Goal: Information Seeking & Learning: Learn about a topic

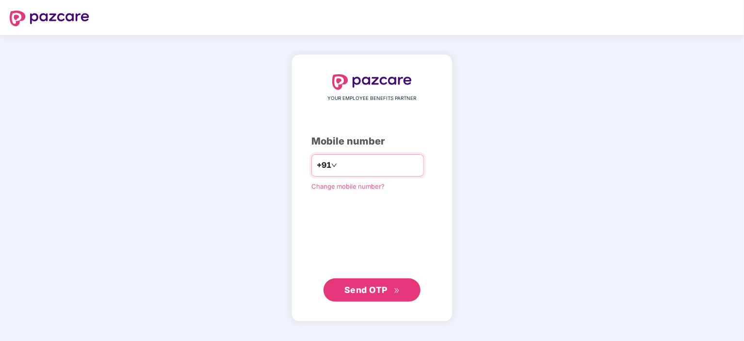
click at [349, 168] on input "number" at bounding box center [379, 166] width 80 height 16
type input "**********"
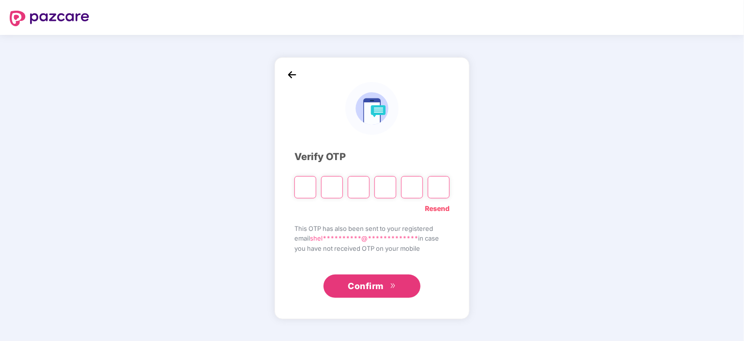
type input "*"
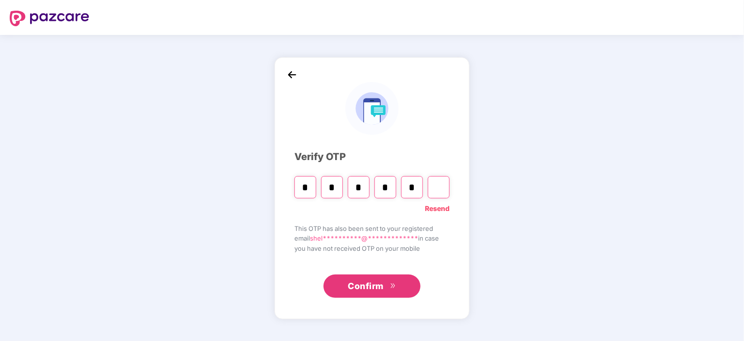
type input "*"
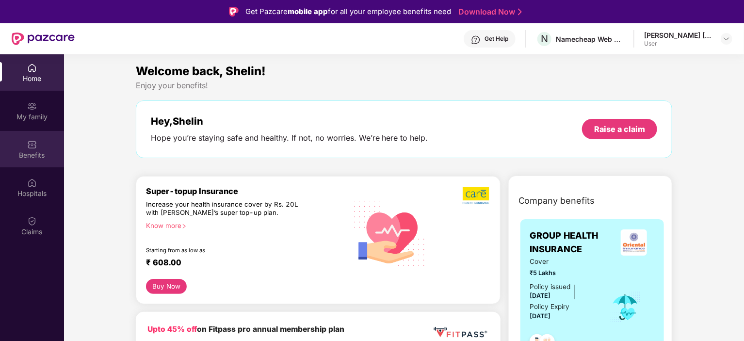
click at [33, 154] on div "Benefits" at bounding box center [32, 155] width 64 height 10
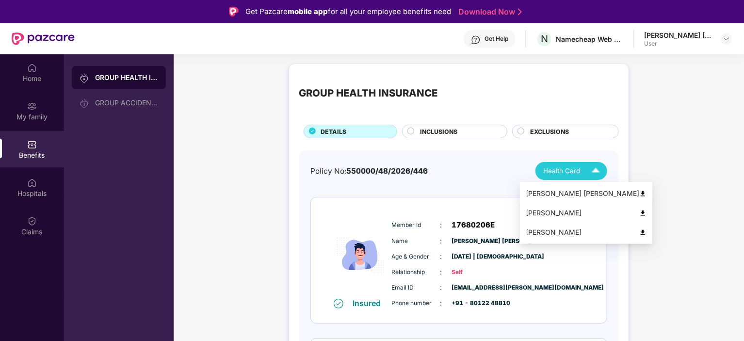
click at [639, 192] on img at bounding box center [642, 193] width 7 height 7
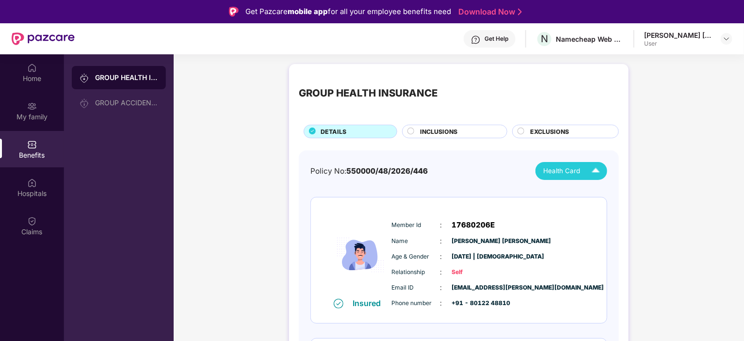
click at [601, 172] on img at bounding box center [595, 171] width 17 height 17
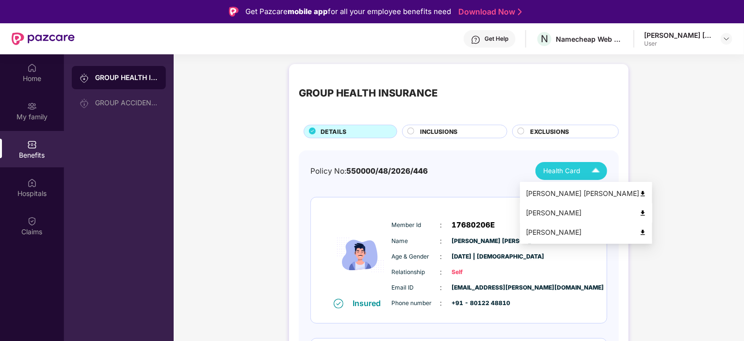
click at [639, 213] on img at bounding box center [642, 213] width 7 height 7
click at [592, 174] on img at bounding box center [595, 171] width 17 height 17
click at [639, 229] on img at bounding box center [642, 232] width 7 height 7
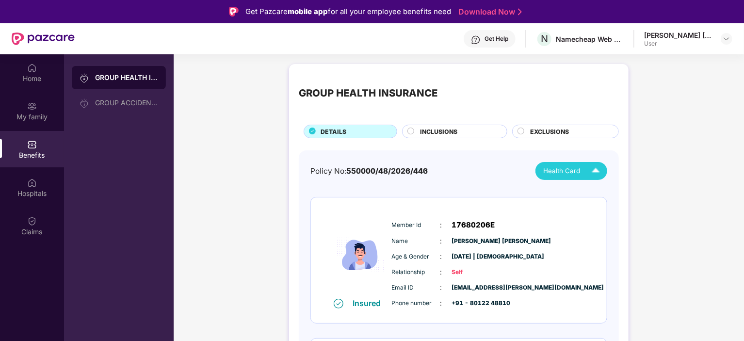
click at [427, 131] on span "INCLUSIONS" at bounding box center [438, 131] width 37 height 9
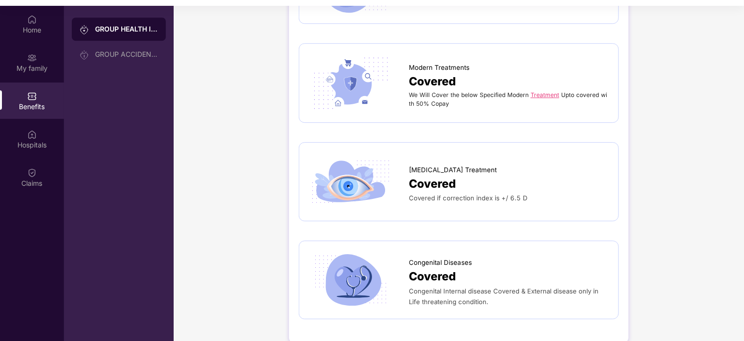
scroll to position [54, 0]
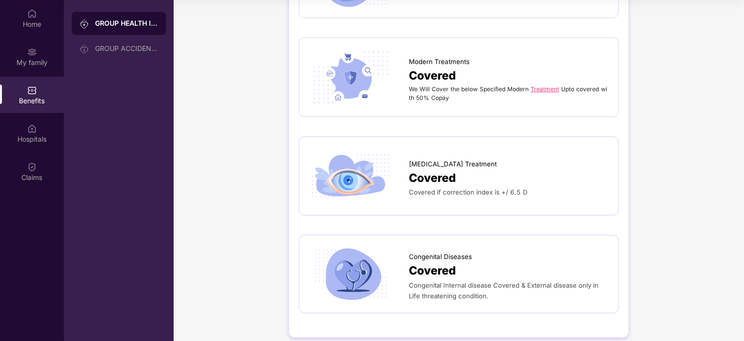
click at [452, 159] on span "[MEDICAL_DATA] Treatment" at bounding box center [453, 164] width 88 height 10
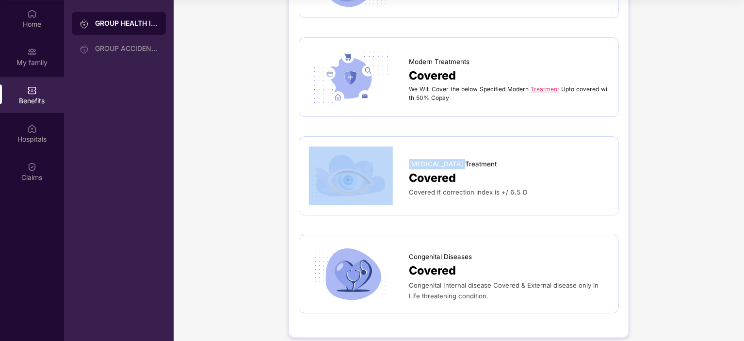
drag, startPoint x: 463, startPoint y: 152, endPoint x: 400, endPoint y: 152, distance: 62.6
click at [400, 152] on div "[MEDICAL_DATA] Treatment Covered Covered if correction index is +/ 6.5 D" at bounding box center [459, 176] width 300 height 58
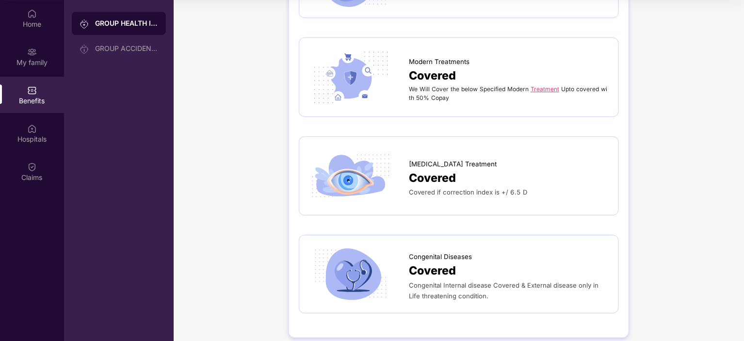
click at [570, 174] on div "Covered" at bounding box center [509, 178] width 200 height 18
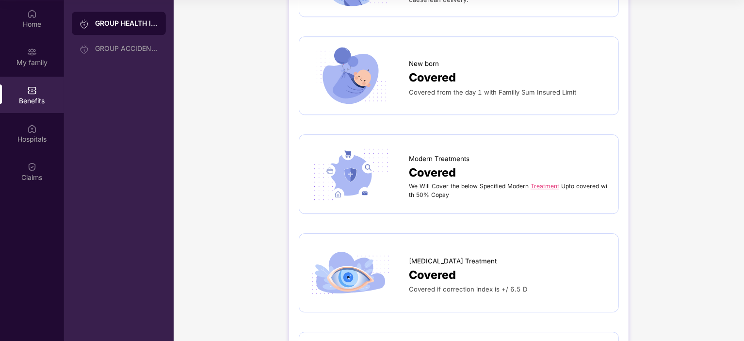
scroll to position [1458, 0]
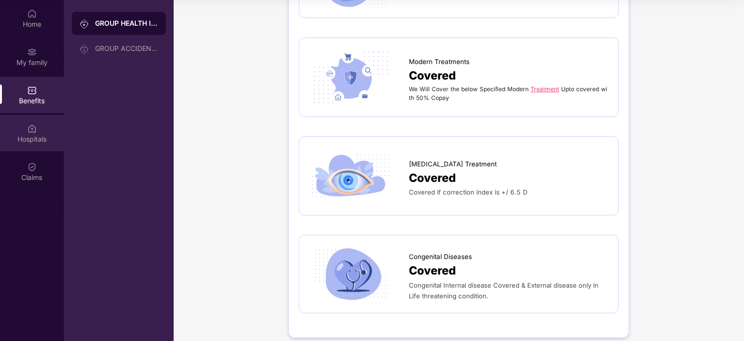
click at [31, 137] on div "Hospitals" at bounding box center [32, 139] width 64 height 10
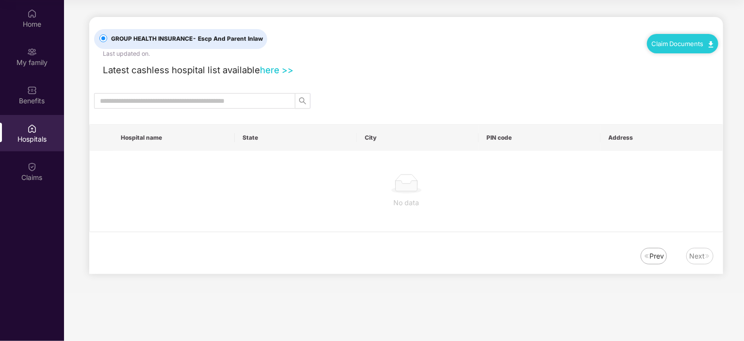
scroll to position [0, 0]
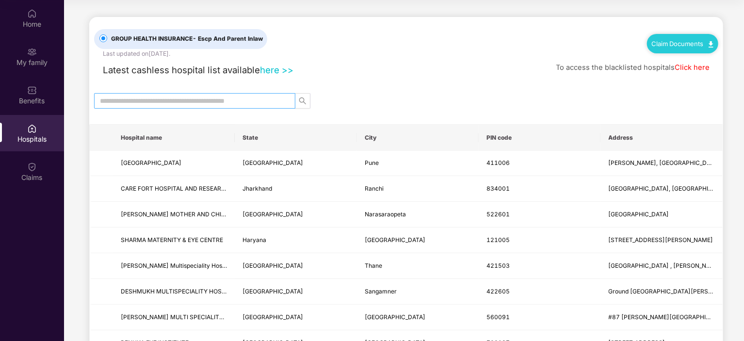
click at [134, 102] on input "text" at bounding box center [191, 101] width 182 height 11
type input "**********"
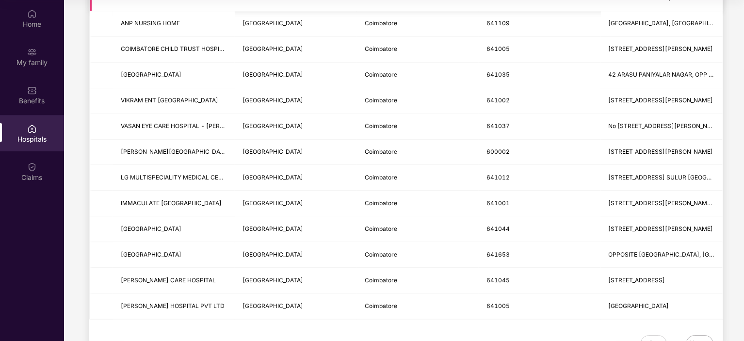
scroll to position [1150, 0]
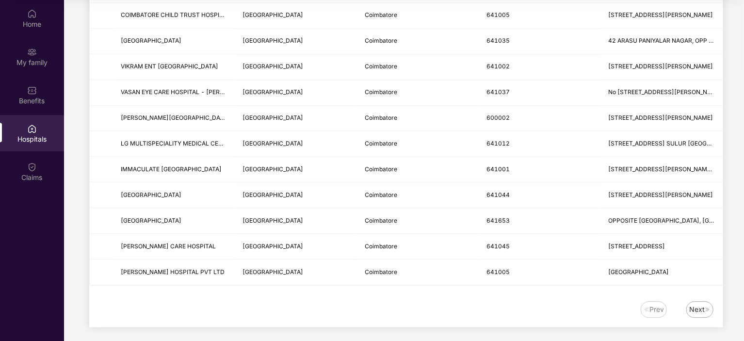
click at [697, 309] on div "Next" at bounding box center [699, 309] width 27 height 16
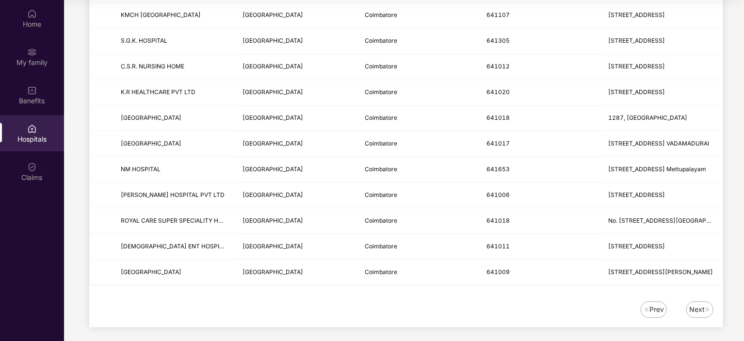
click at [709, 307] on img at bounding box center [708, 310] width 6 height 6
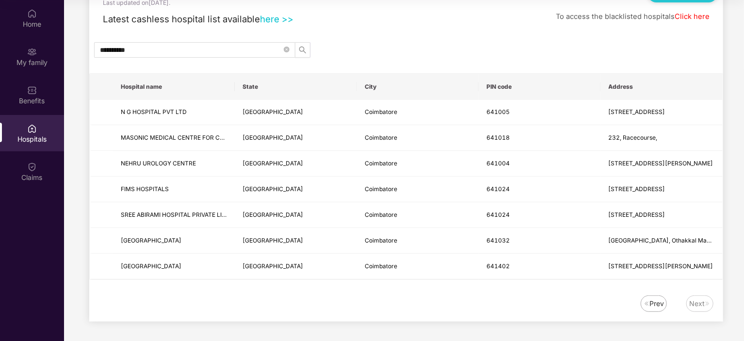
scroll to position [49, 0]
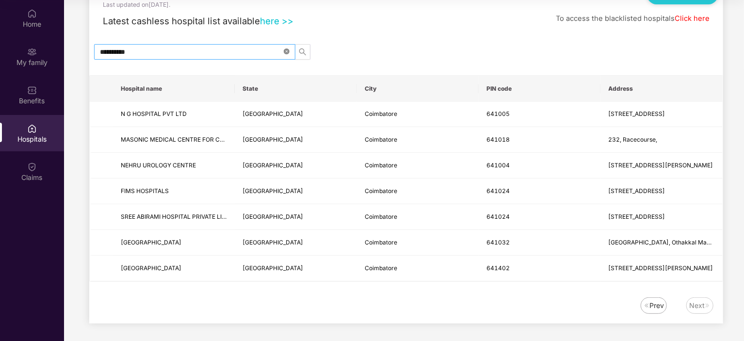
click at [288, 50] on icon "close-circle" at bounding box center [287, 52] width 6 height 6
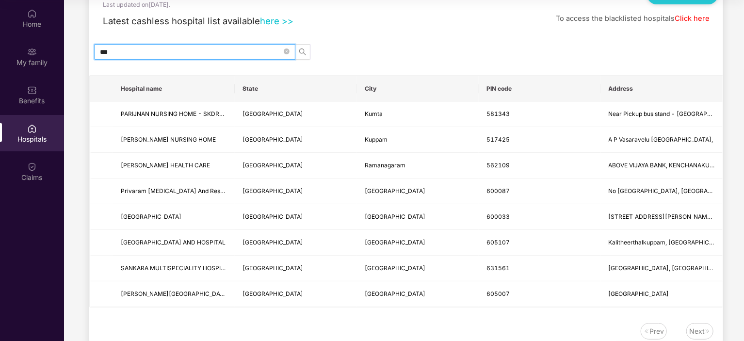
type input "****"
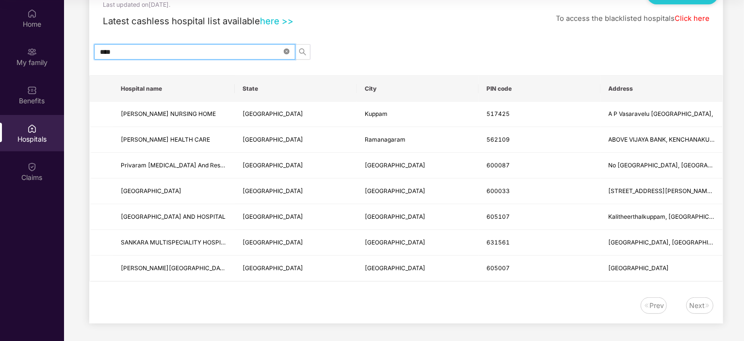
click at [285, 54] on span at bounding box center [287, 51] width 6 height 9
click at [224, 51] on input "text" at bounding box center [191, 52] width 182 height 11
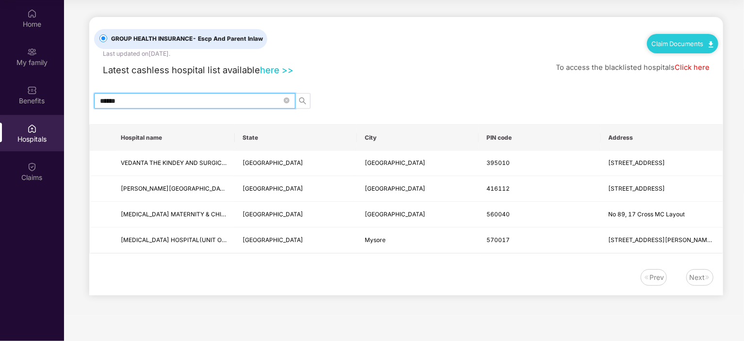
scroll to position [0, 0]
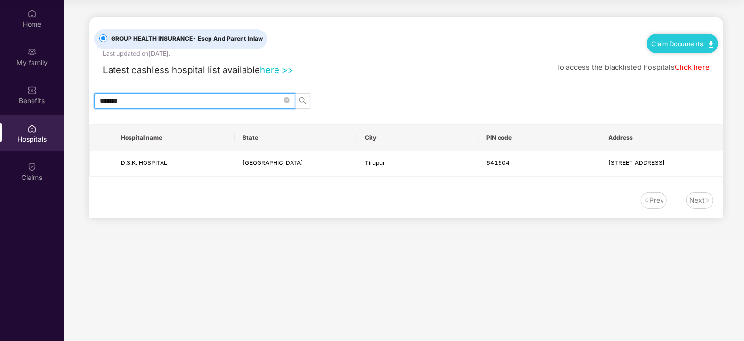
click at [121, 102] on input "*******" at bounding box center [191, 101] width 182 height 11
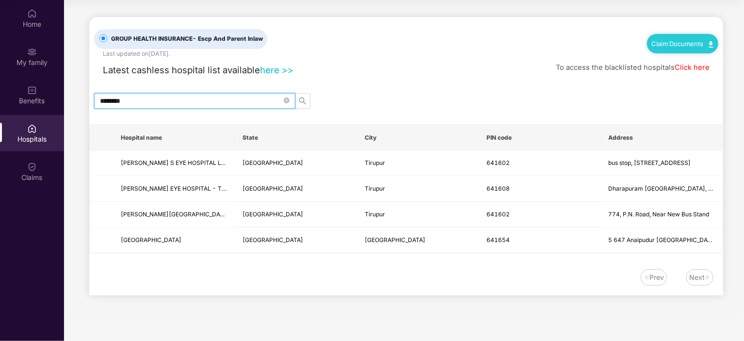
click at [139, 100] on input "********" at bounding box center [191, 101] width 182 height 11
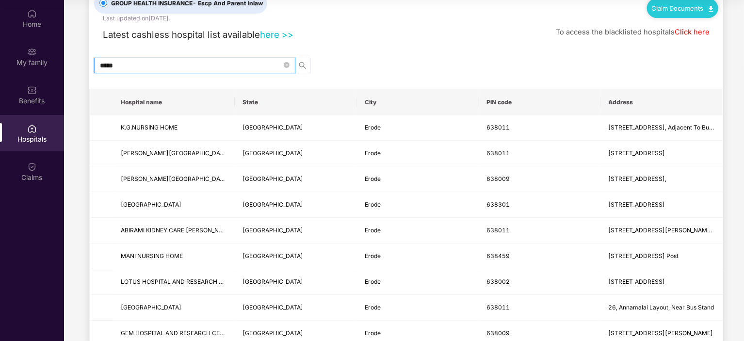
scroll to position [6, 0]
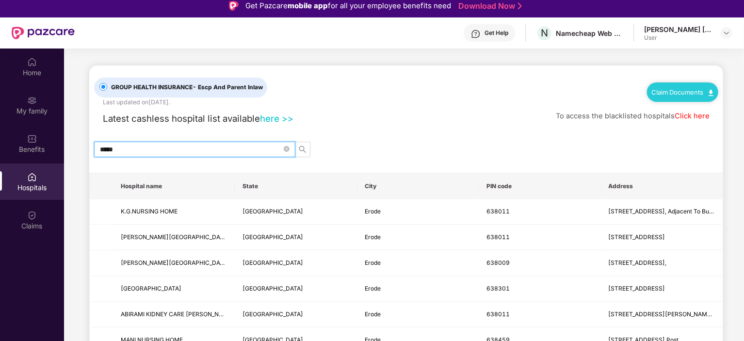
click at [152, 145] on input "*****" at bounding box center [191, 149] width 182 height 11
type input "**********"
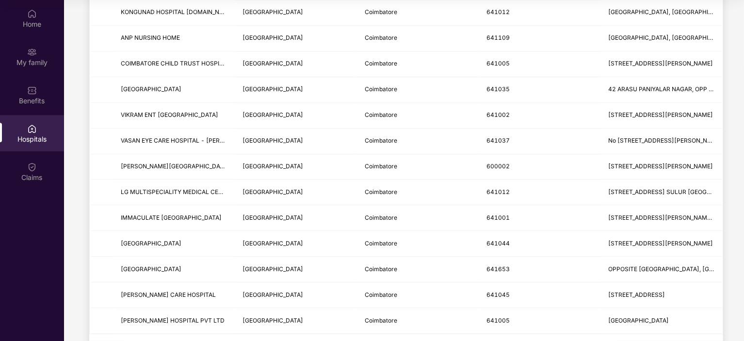
scroll to position [1150, 0]
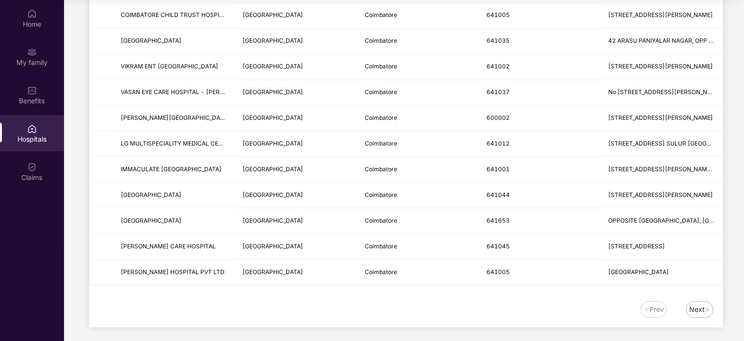
click at [689, 306] on div "Next" at bounding box center [699, 309] width 27 height 16
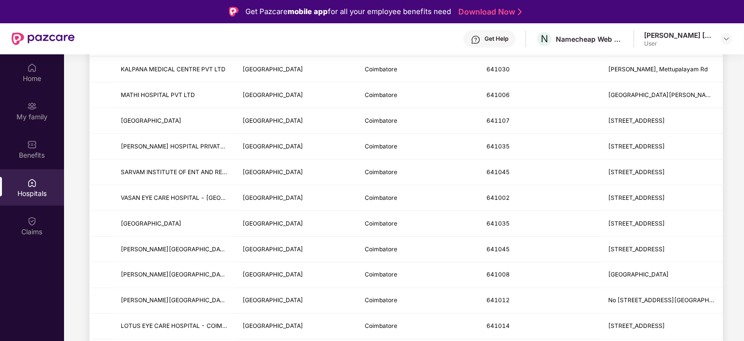
scroll to position [0, 0]
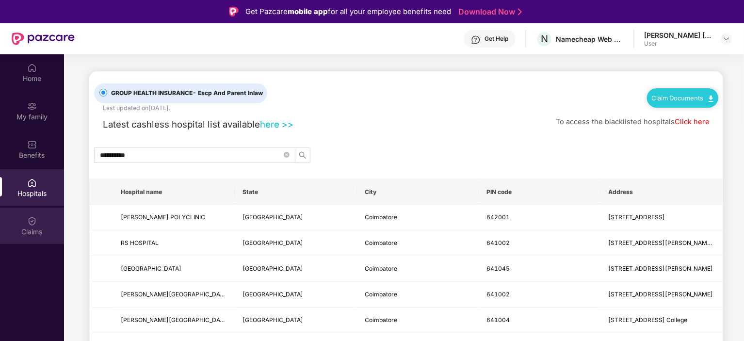
click at [23, 225] on div "Claims" at bounding box center [32, 226] width 64 height 36
